Goal: Task Accomplishment & Management: Complete application form

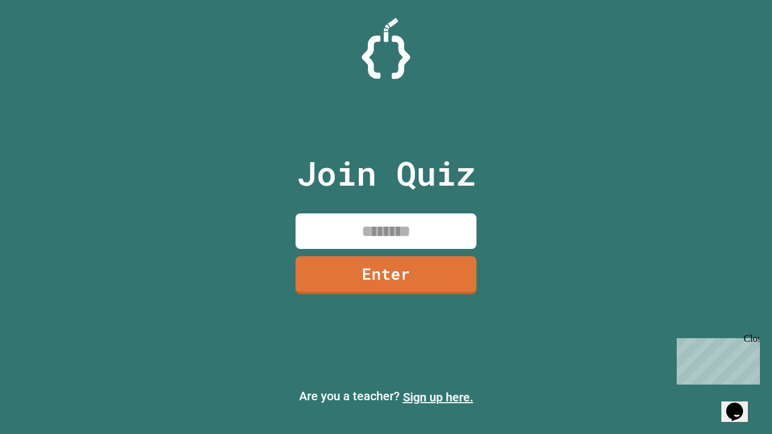
click at [438, 397] on link "Sign up here." at bounding box center [438, 397] width 71 height 14
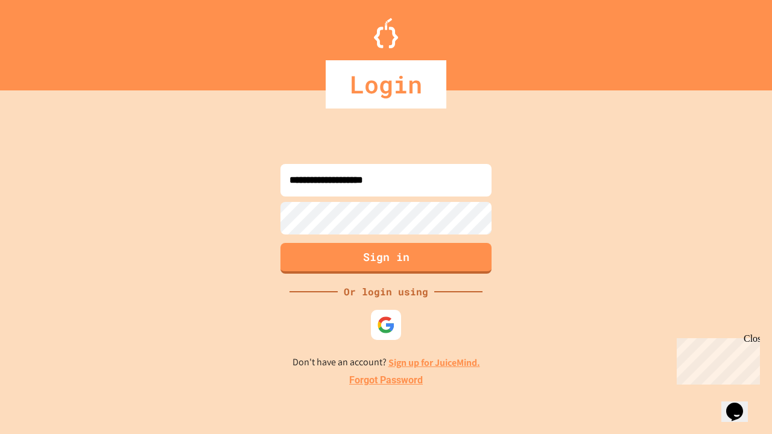
type input "**********"
